Goal: Task Accomplishment & Management: Manage account settings

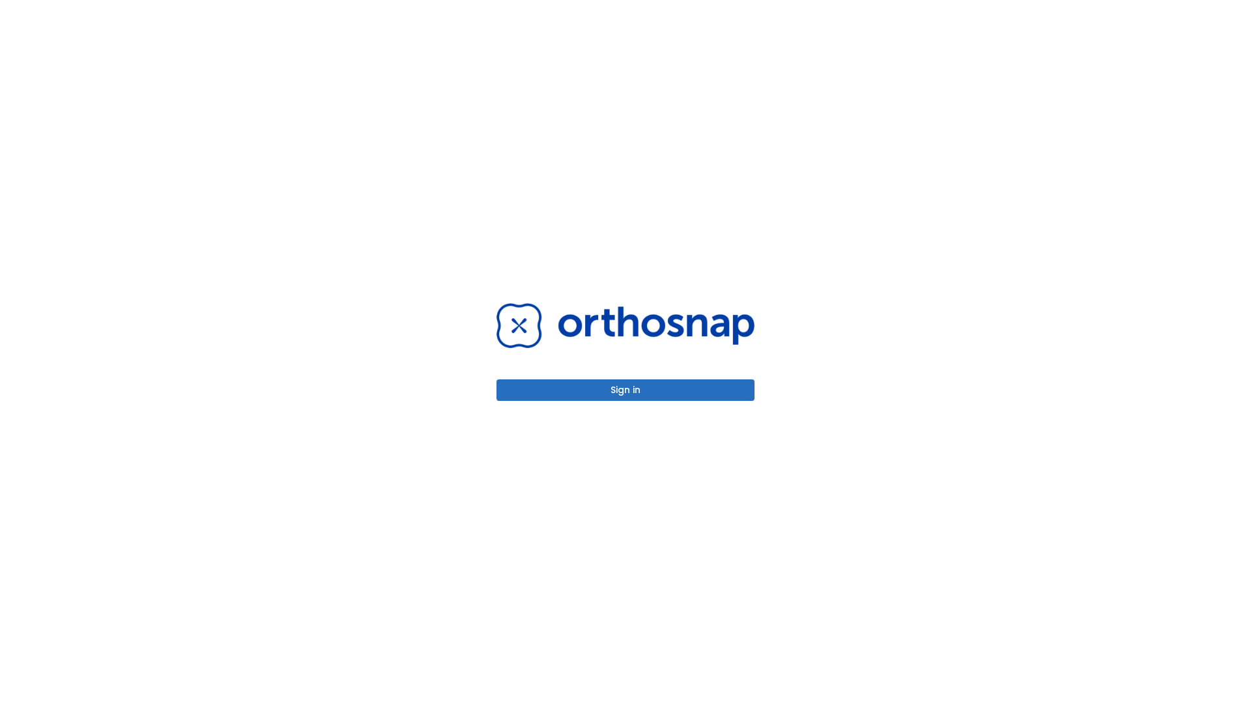
click at [626, 390] on button "Sign in" at bounding box center [626, 390] width 258 height 22
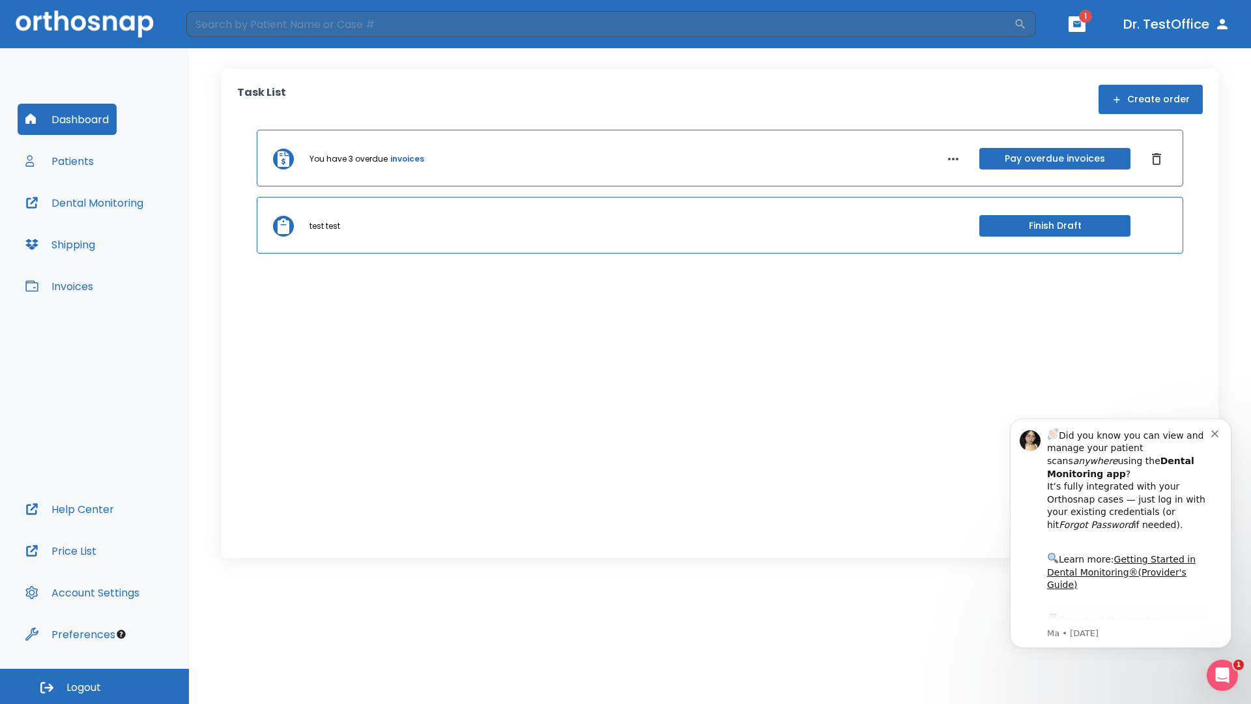
click at [94, 686] on span "Logout" at bounding box center [83, 687] width 35 height 14
